Goal: Task Accomplishment & Management: Manage account settings

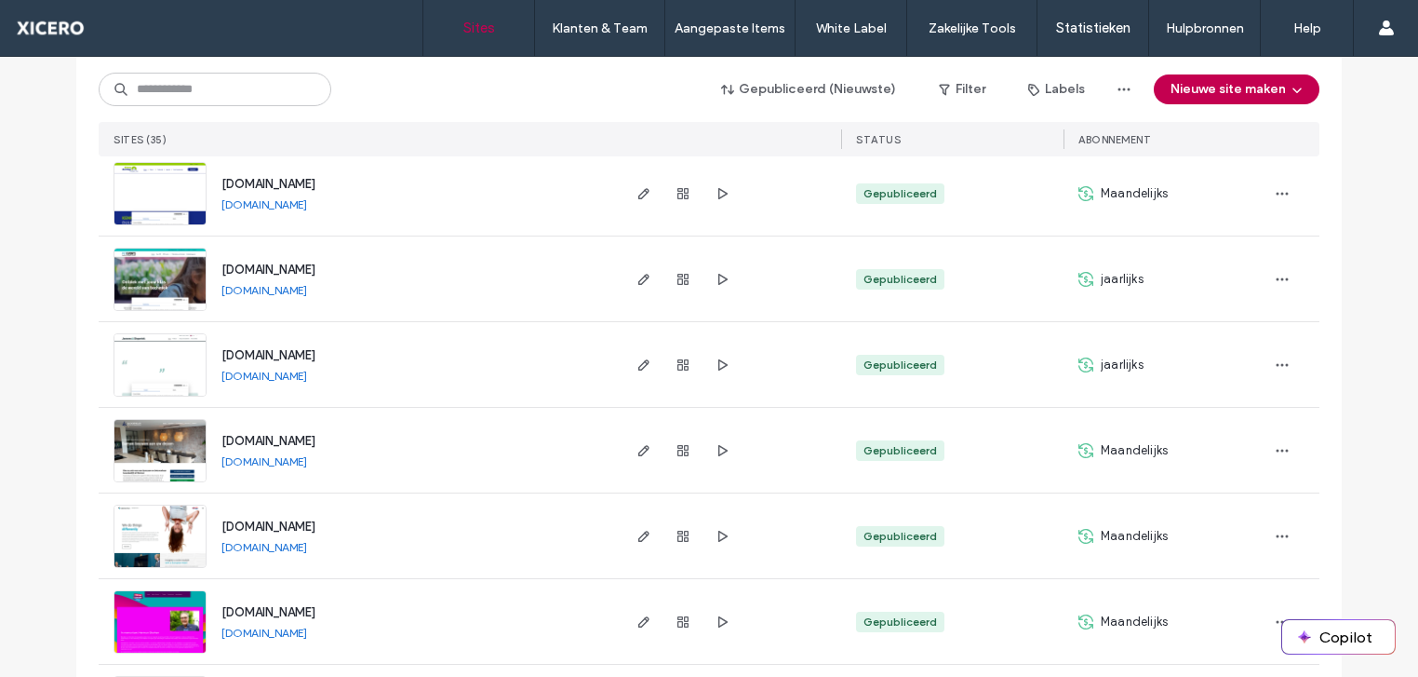
scroll to position [652, 0]
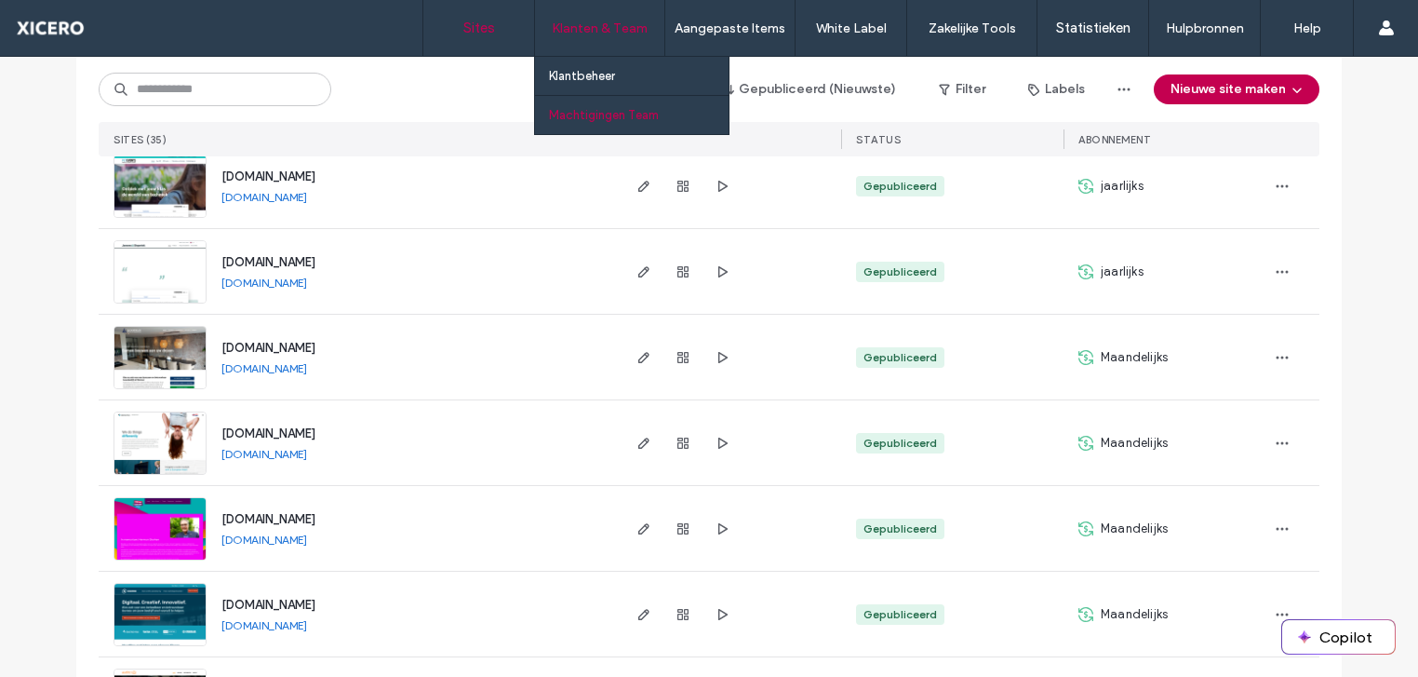
click at [617, 116] on label "Machtigingen Team" at bounding box center [604, 115] width 110 height 14
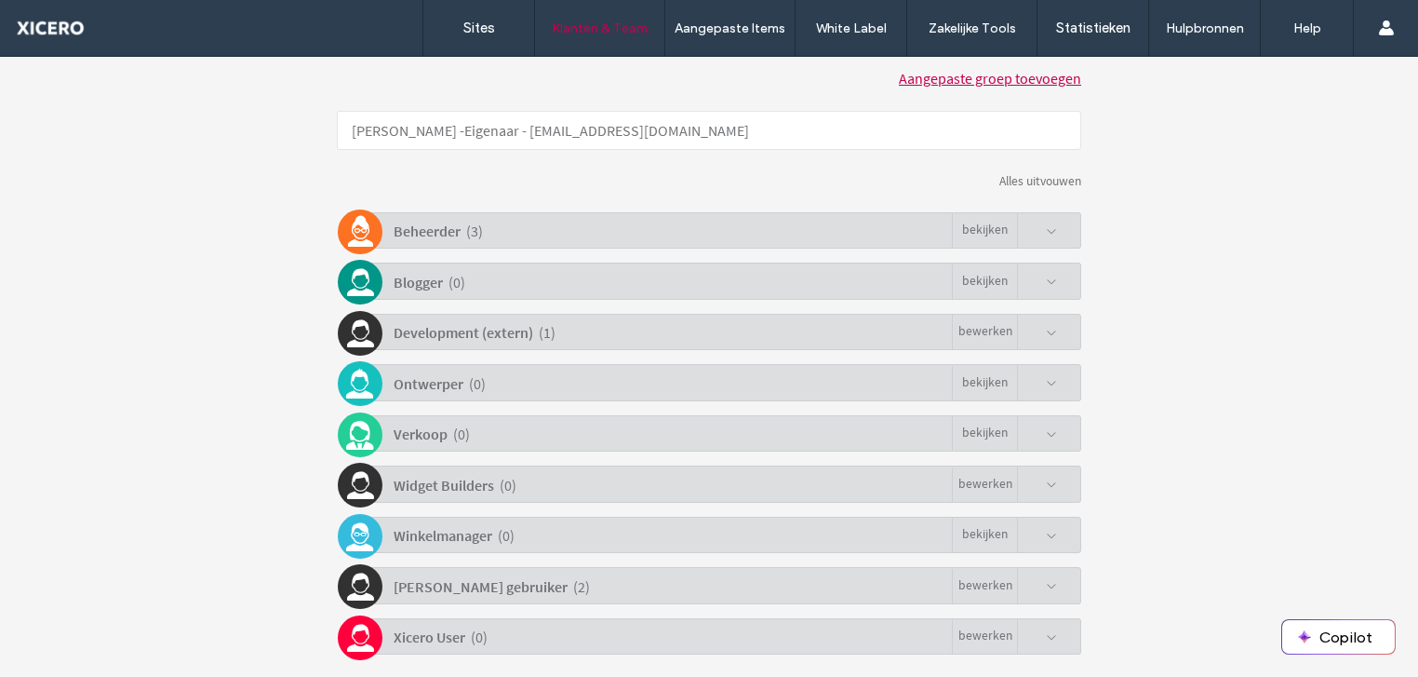
scroll to position [409, 0]
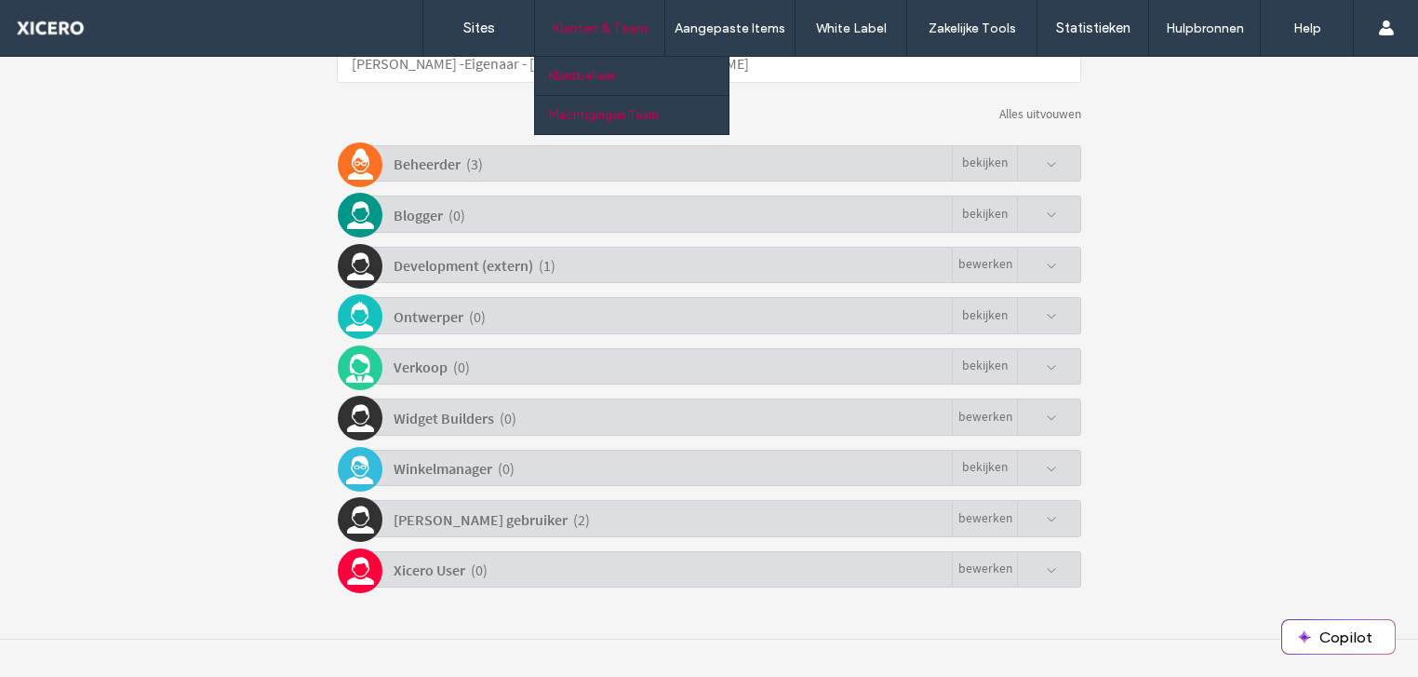
click at [597, 75] on label "Klantbeheer" at bounding box center [582, 76] width 66 height 14
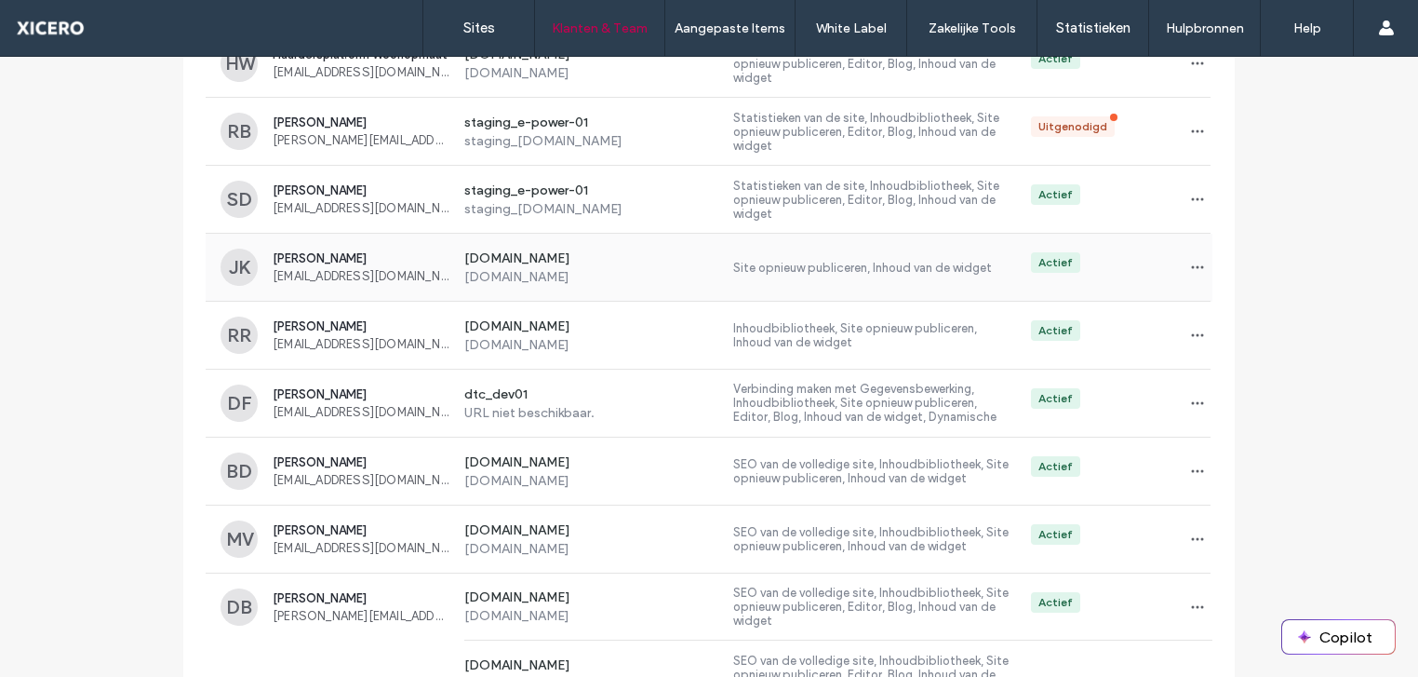
scroll to position [465, 0]
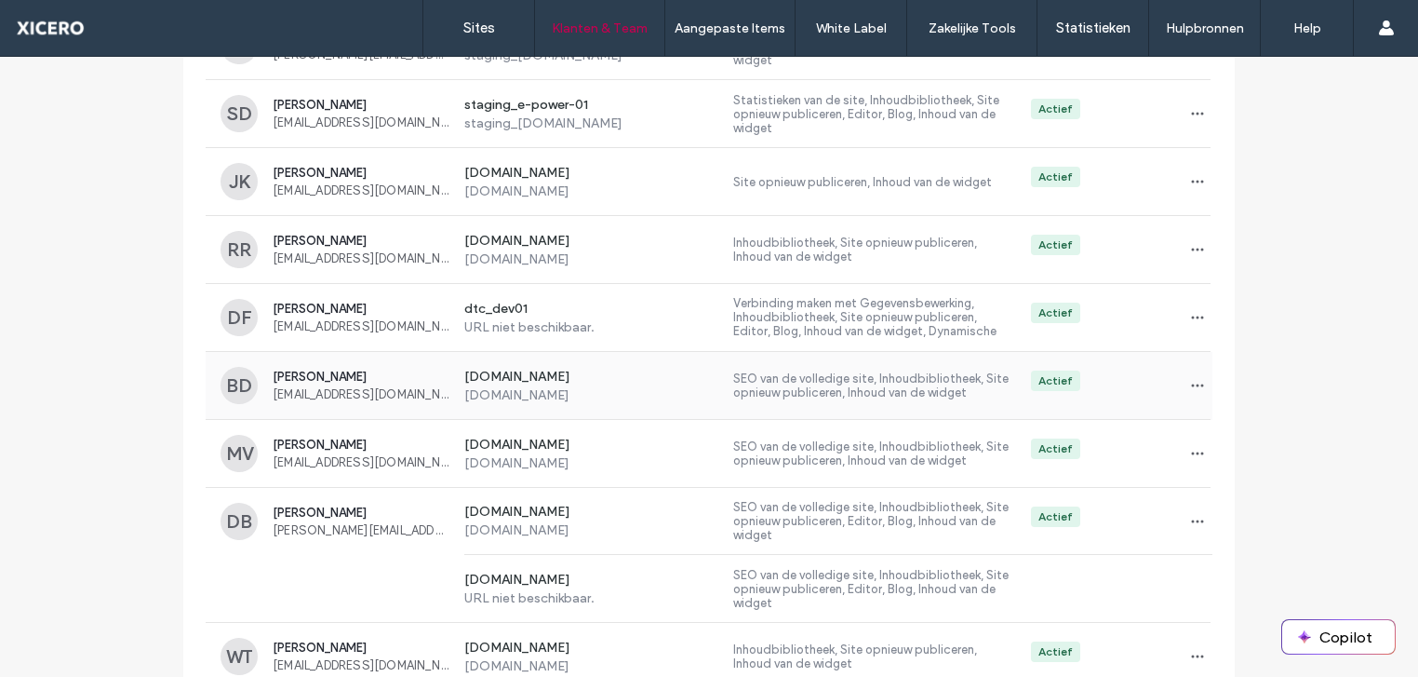
click at [797, 381] on label "SEO van de volledige site, Inhoudbibliotheek, Site opnieuw publiceren, Inhoud v…" at bounding box center [874, 385] width 283 height 28
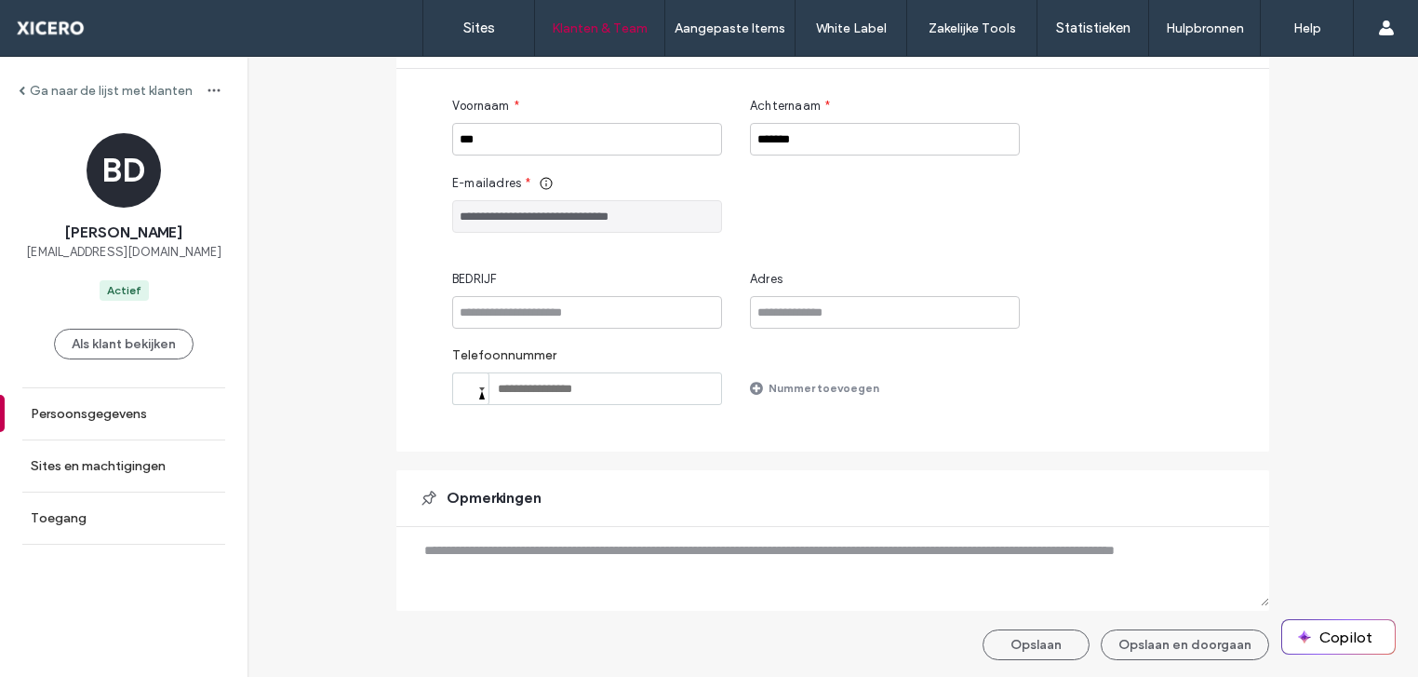
scroll to position [189, 0]
click at [97, 460] on label "Sites en machtigingen" at bounding box center [98, 466] width 135 height 16
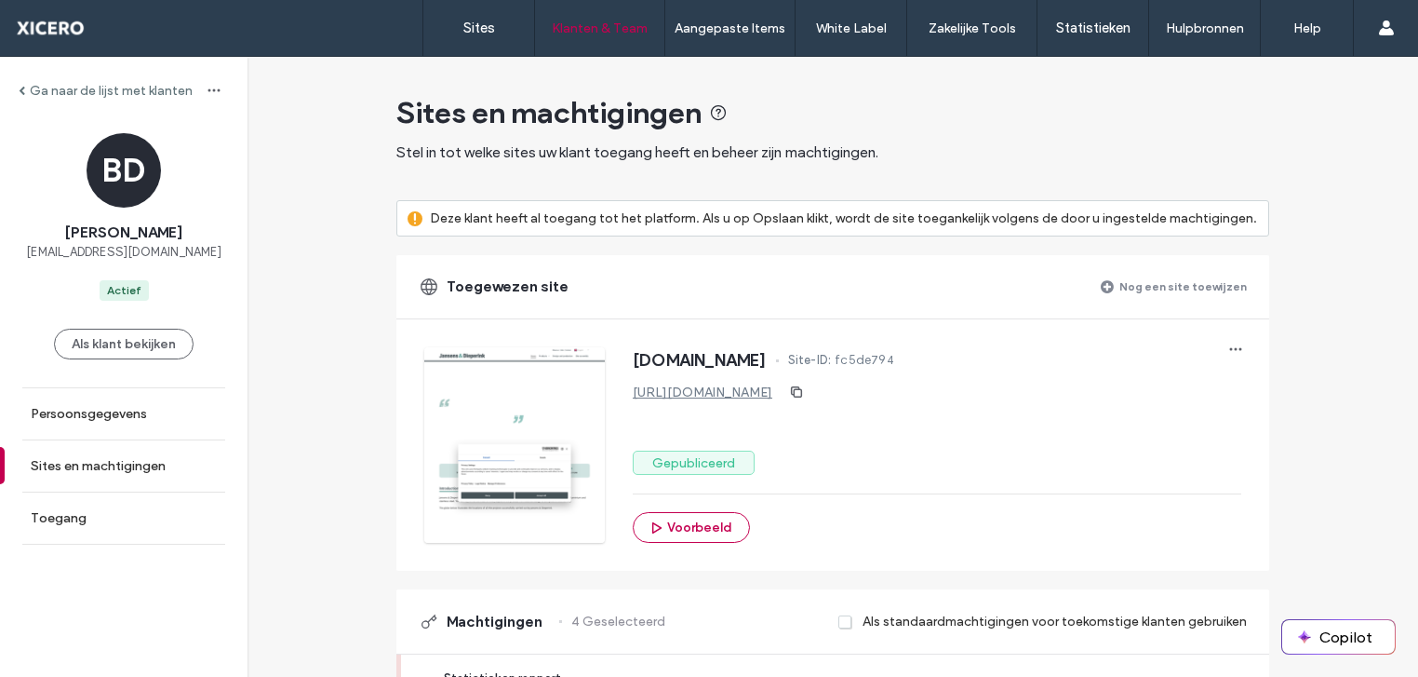
click at [1175, 284] on label "Nog een site toewijzen" at bounding box center [1184, 286] width 128 height 33
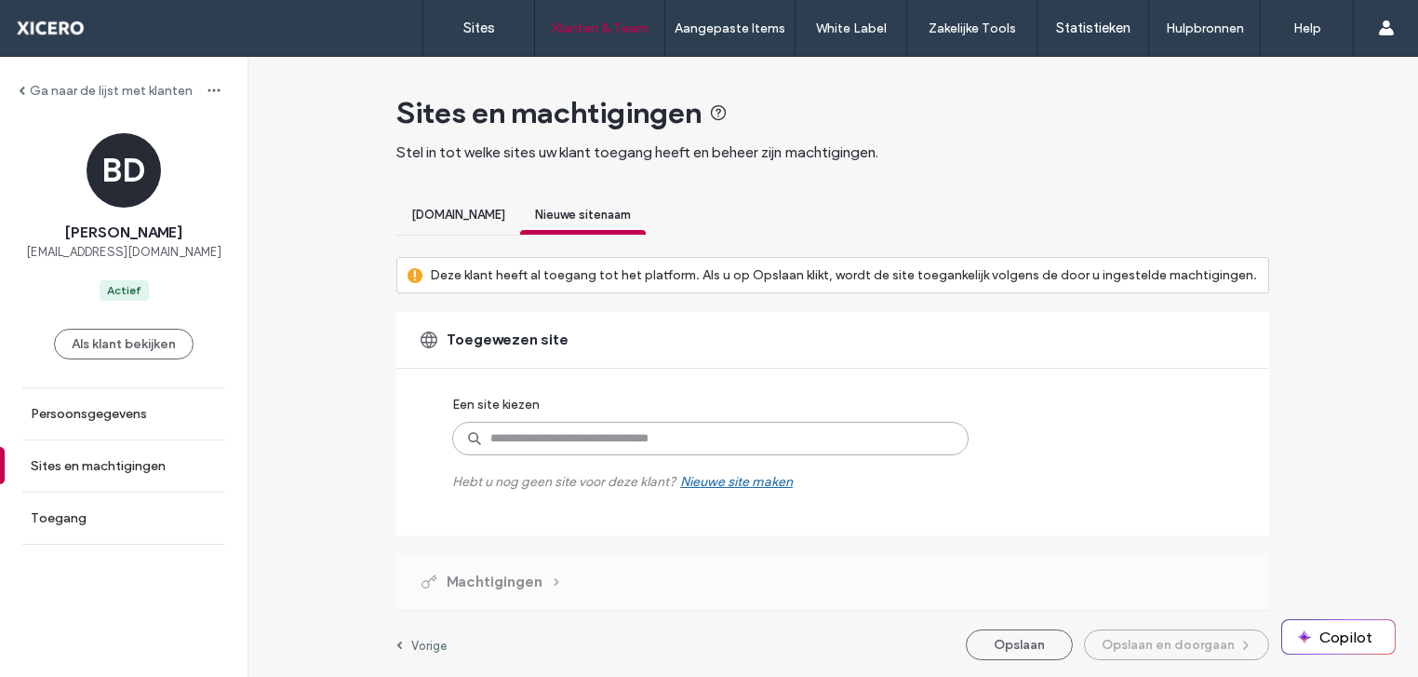
click at [557, 437] on input at bounding box center [710, 439] width 517 height 34
type input "*********"
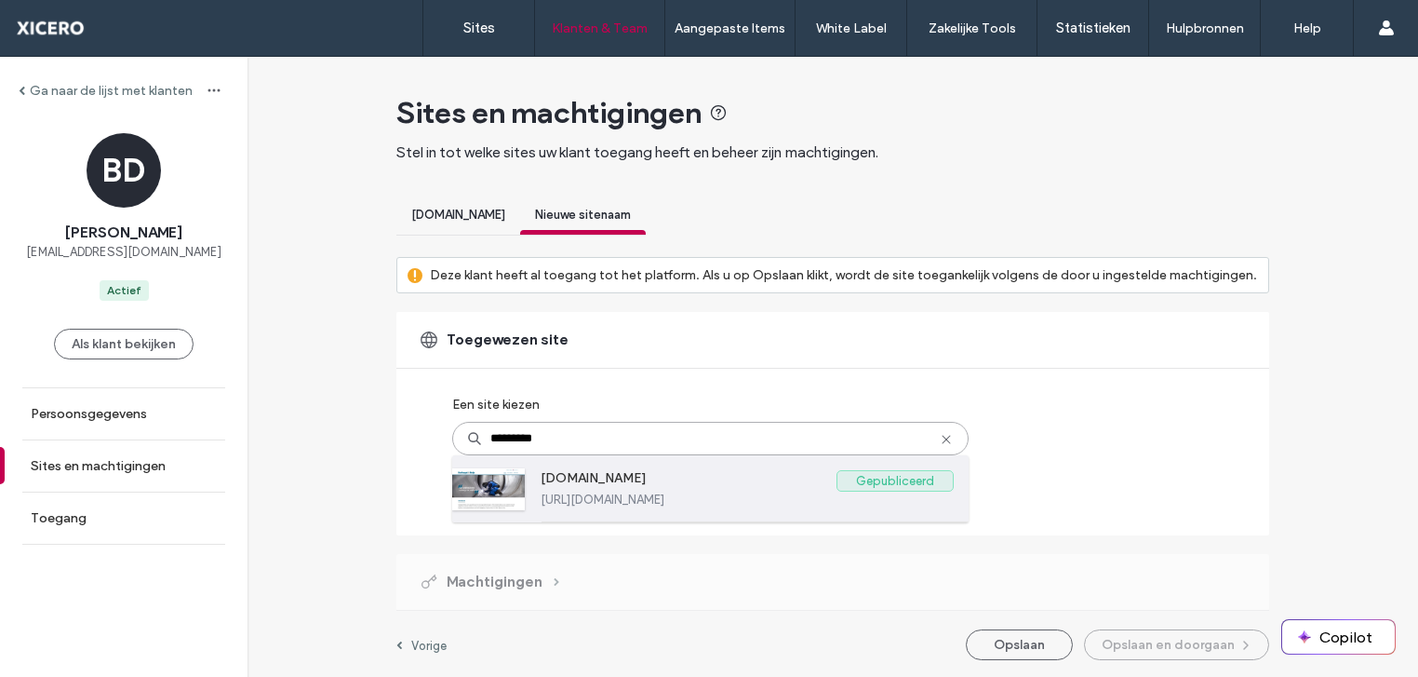
click at [640, 477] on label "[DOMAIN_NAME]" at bounding box center [689, 481] width 296 height 22
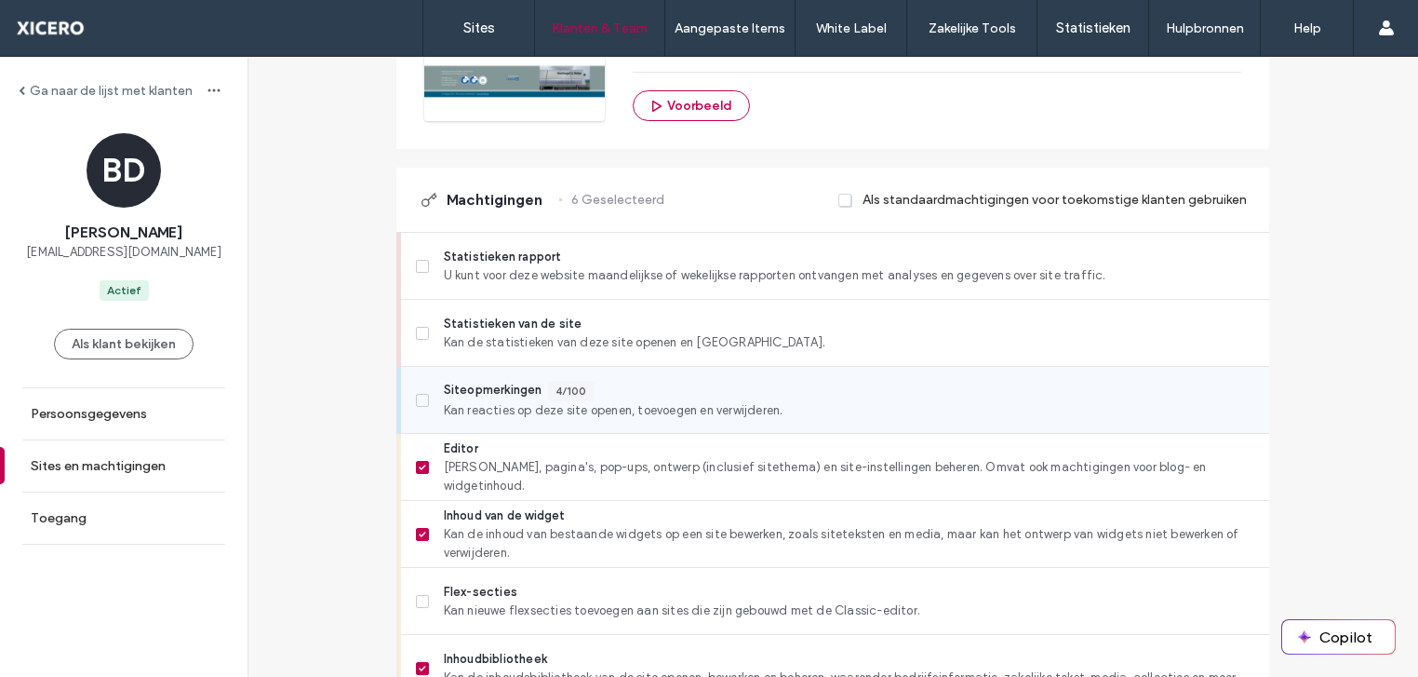
scroll to position [558, 0]
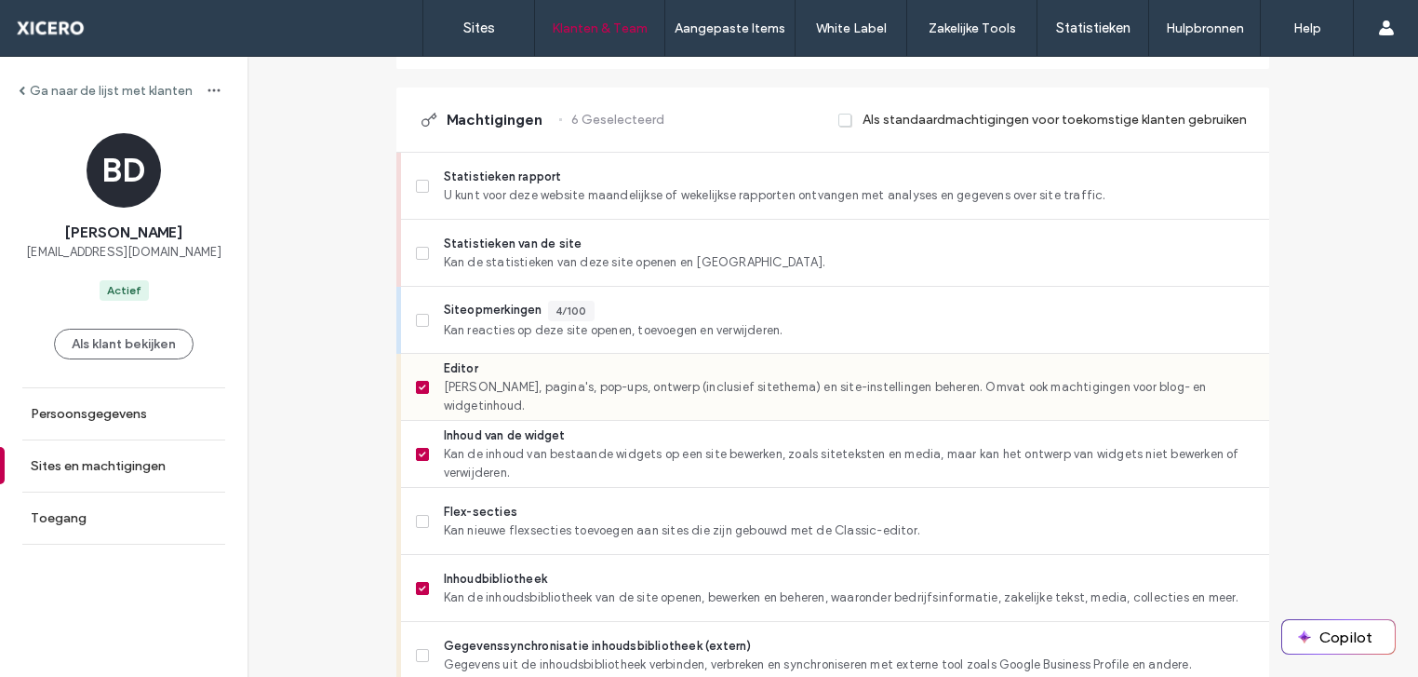
click at [419, 387] on icon at bounding box center [422, 387] width 7 height 6
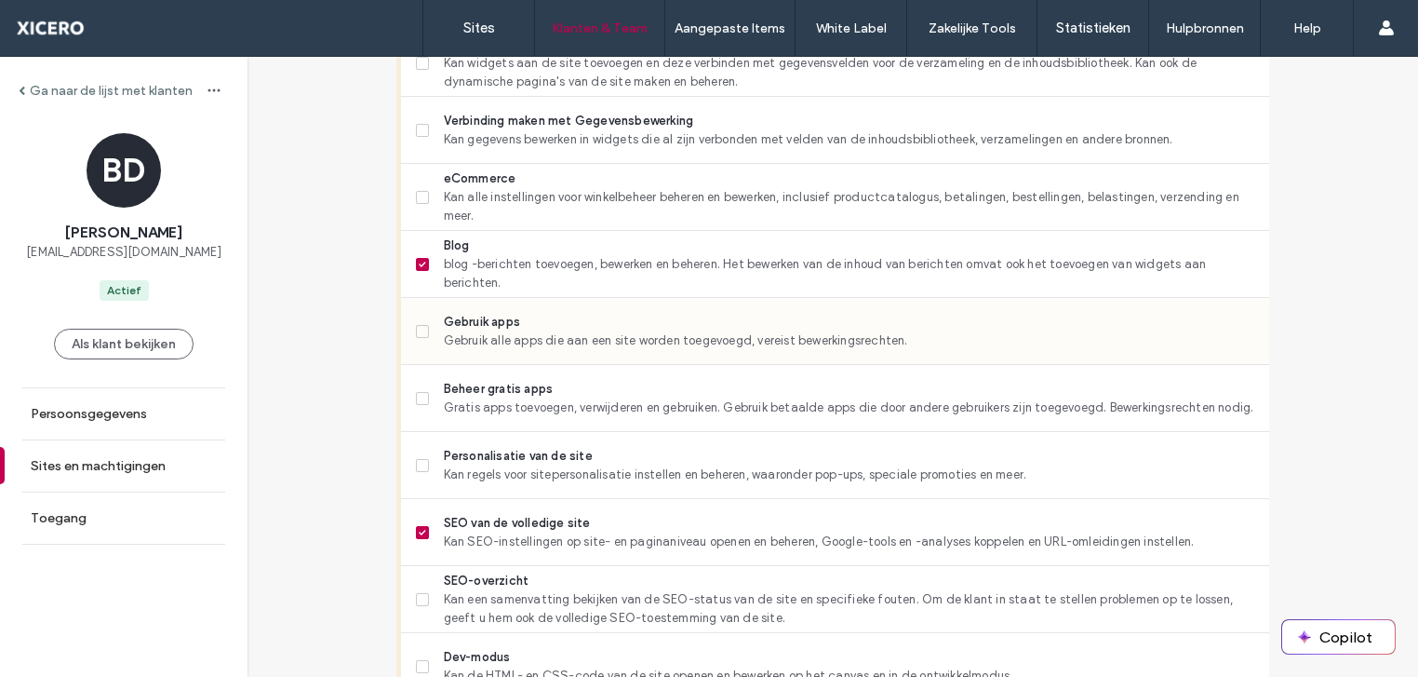
scroll to position [1210, 0]
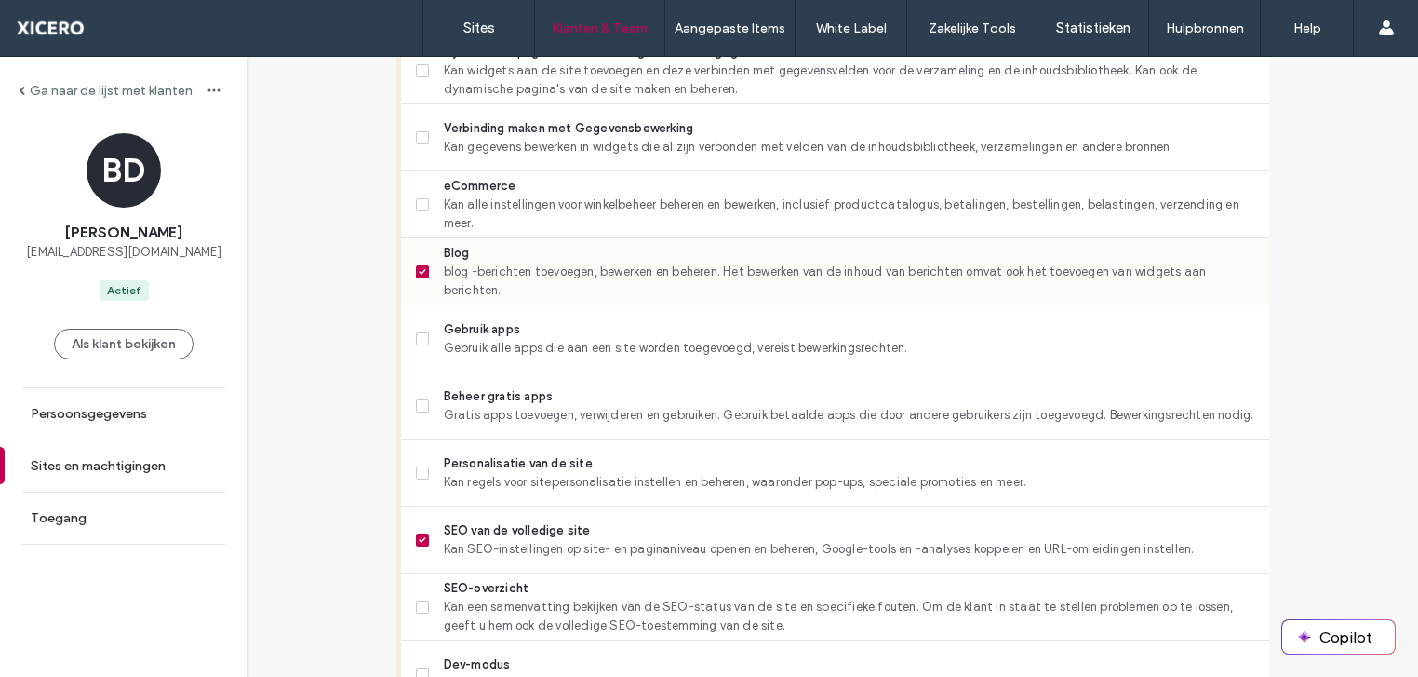
click at [418, 273] on span at bounding box center [422, 271] width 13 height 13
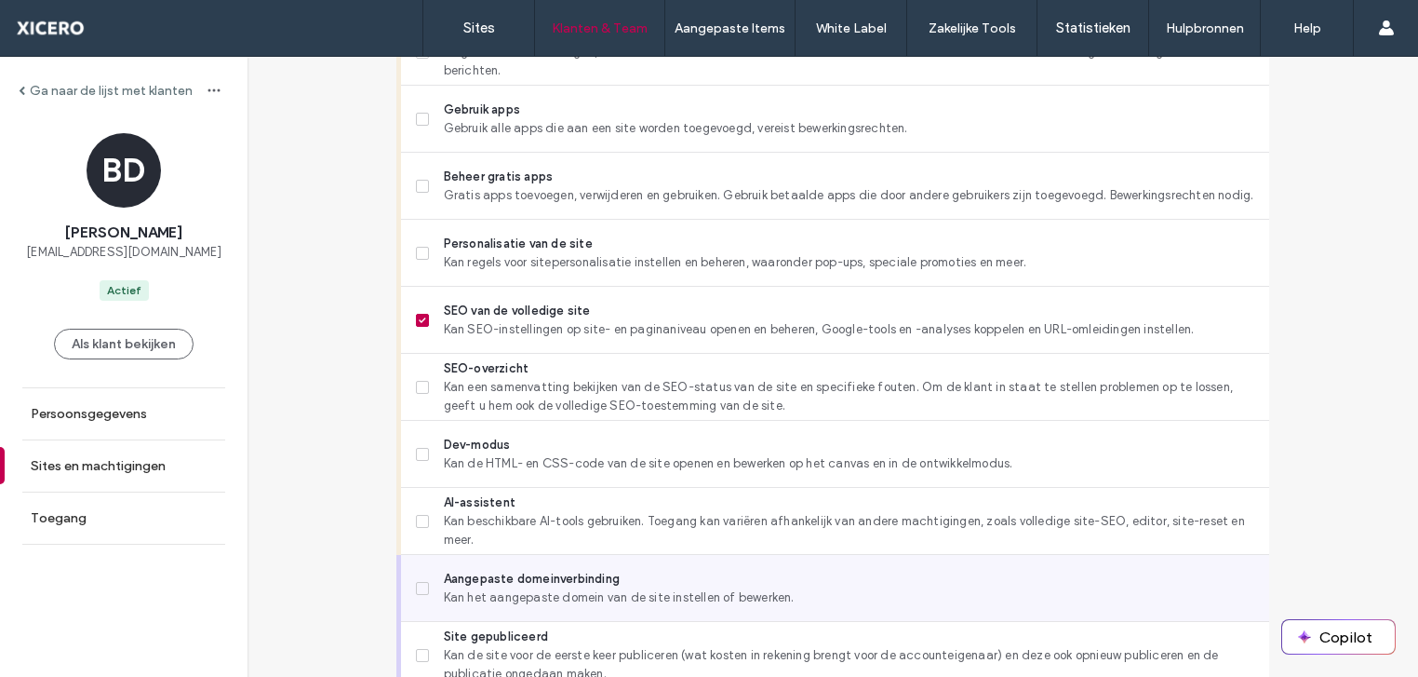
scroll to position [1709, 0]
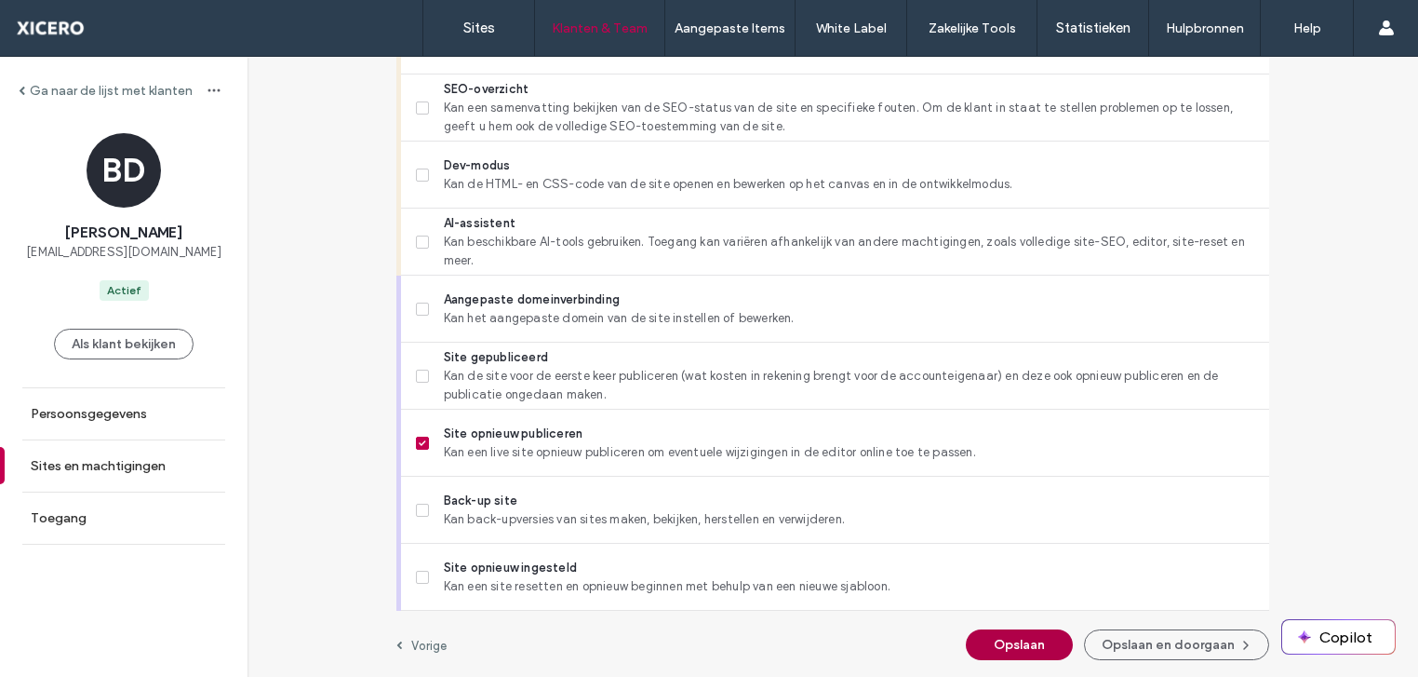
click at [1029, 645] on button "Opslaan" at bounding box center [1019, 644] width 107 height 31
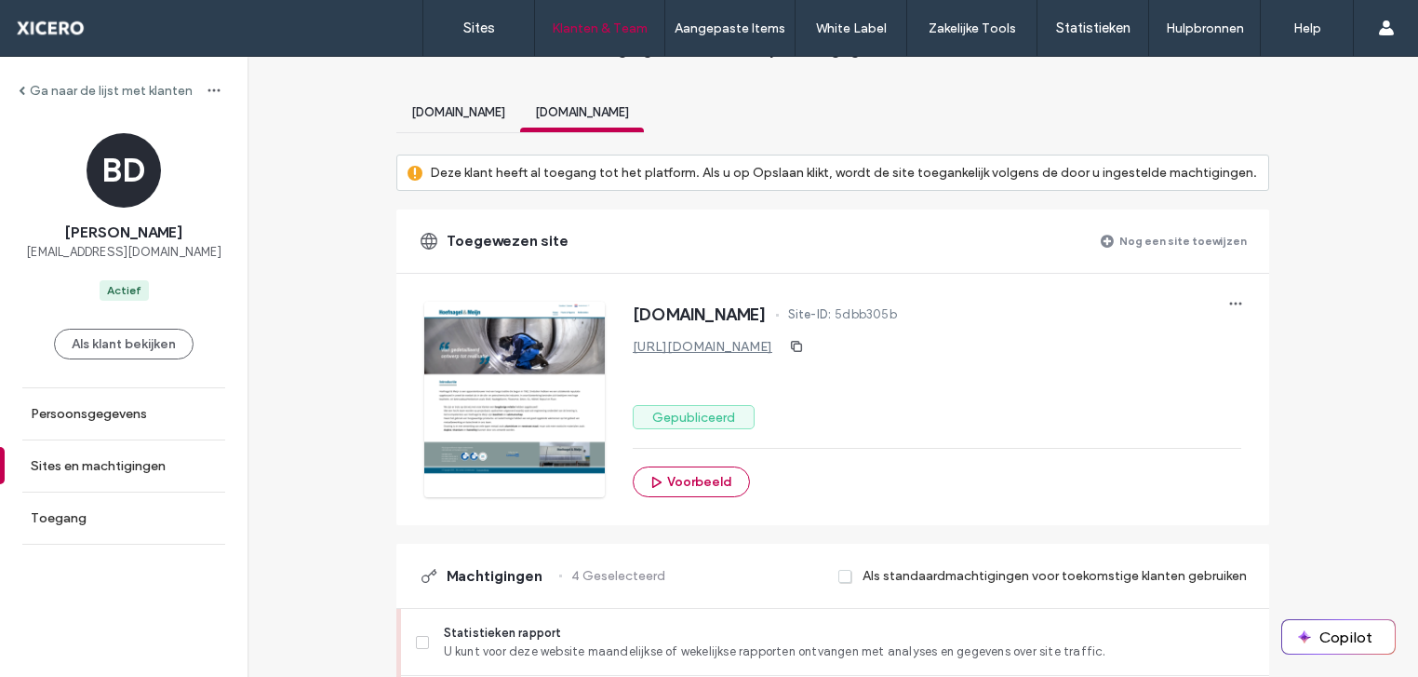
scroll to position [0, 0]
